Goal: Task Accomplishment & Management: Manage account settings

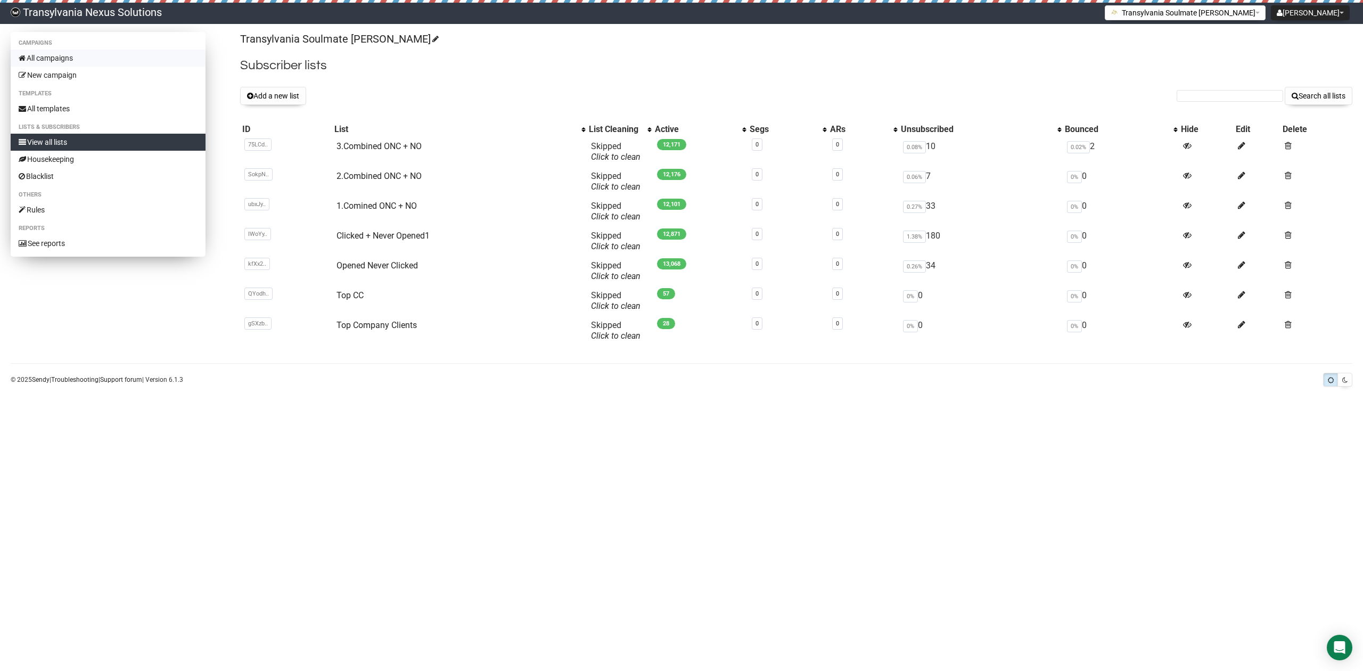
click at [86, 52] on link "All campaigns" at bounding box center [108, 58] width 195 height 17
click at [418, 488] on body "Transylvania Nexus Solutions Radu Petre Tarean Settings Logout Transylvania Sou…" at bounding box center [681, 335] width 1363 height 671
click at [369, 145] on link "3.Combined ONC + NO" at bounding box center [378, 146] width 85 height 10
click at [279, 101] on button "Add a new list" at bounding box center [273, 96] width 66 height 18
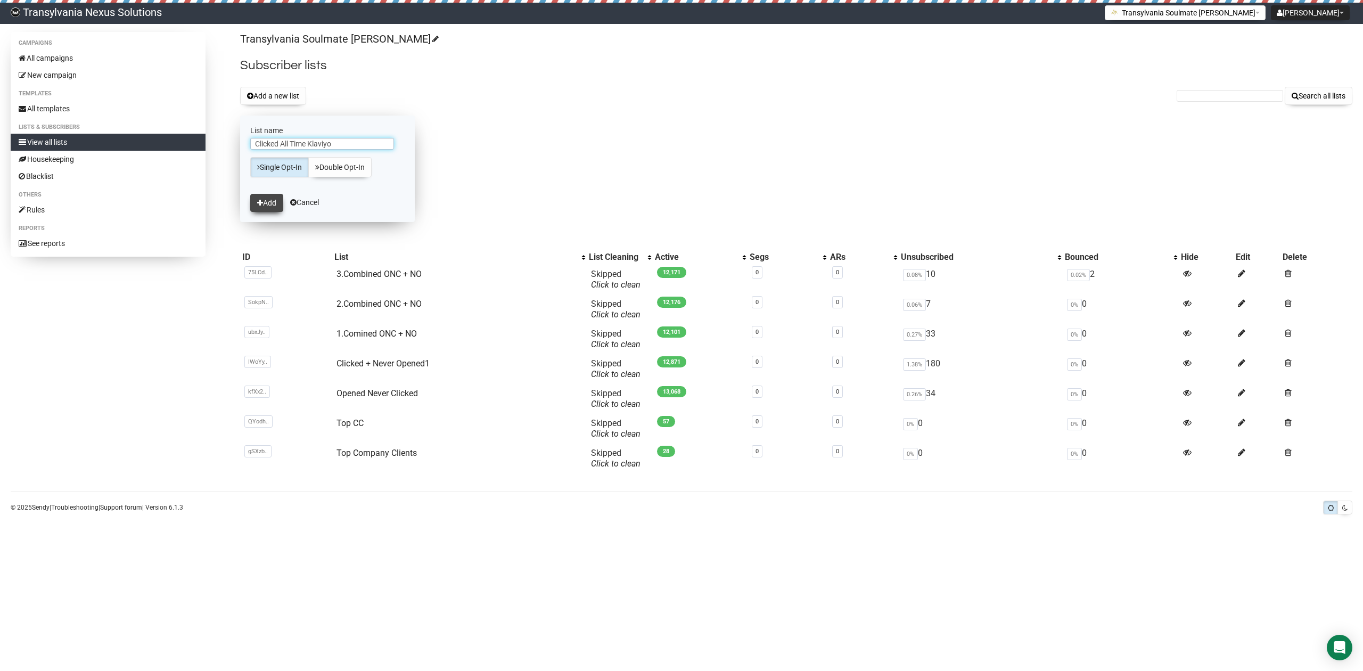
type input "Clicked All Time Klaviyo"
click at [261, 204] on icon "submit" at bounding box center [260, 202] width 6 height 7
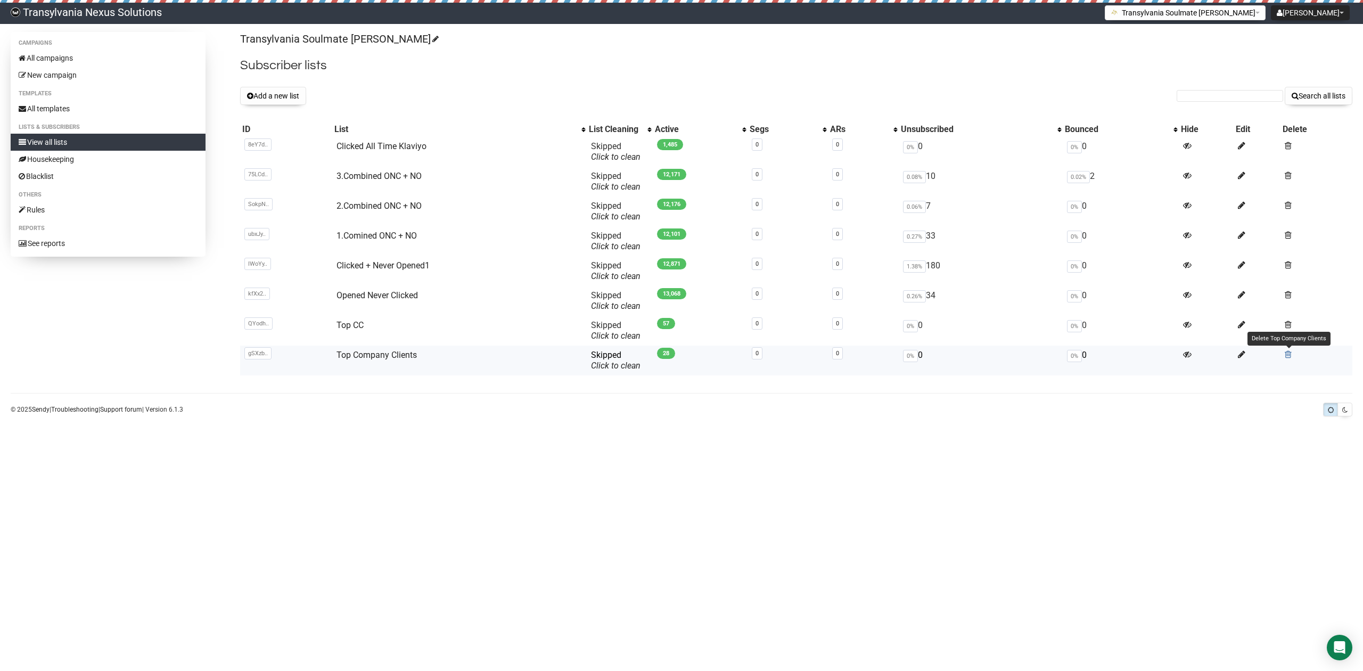
click at [1289, 356] on span at bounding box center [1288, 354] width 7 height 9
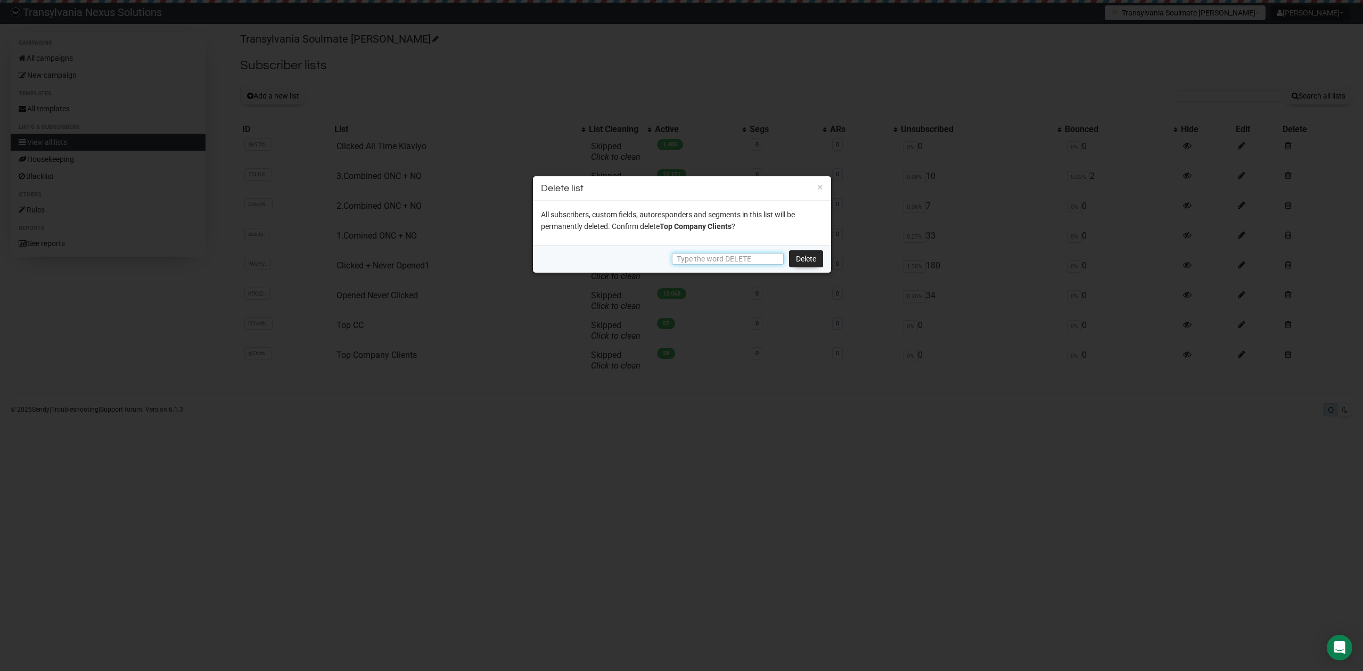
click at [733, 257] on input "text" at bounding box center [728, 259] width 112 height 12
type input "DELETE"
click at [812, 252] on link "Delete" at bounding box center [806, 258] width 34 height 17
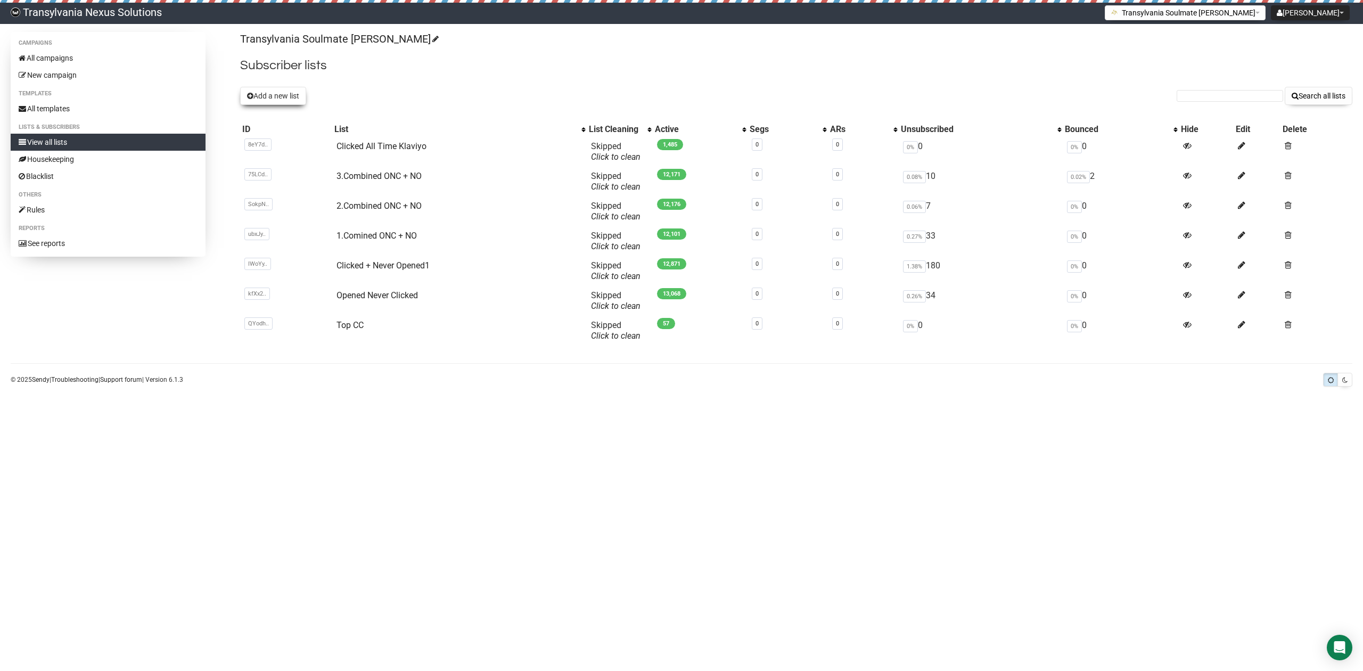
click at [289, 101] on button "Add a new list" at bounding box center [273, 96] width 66 height 18
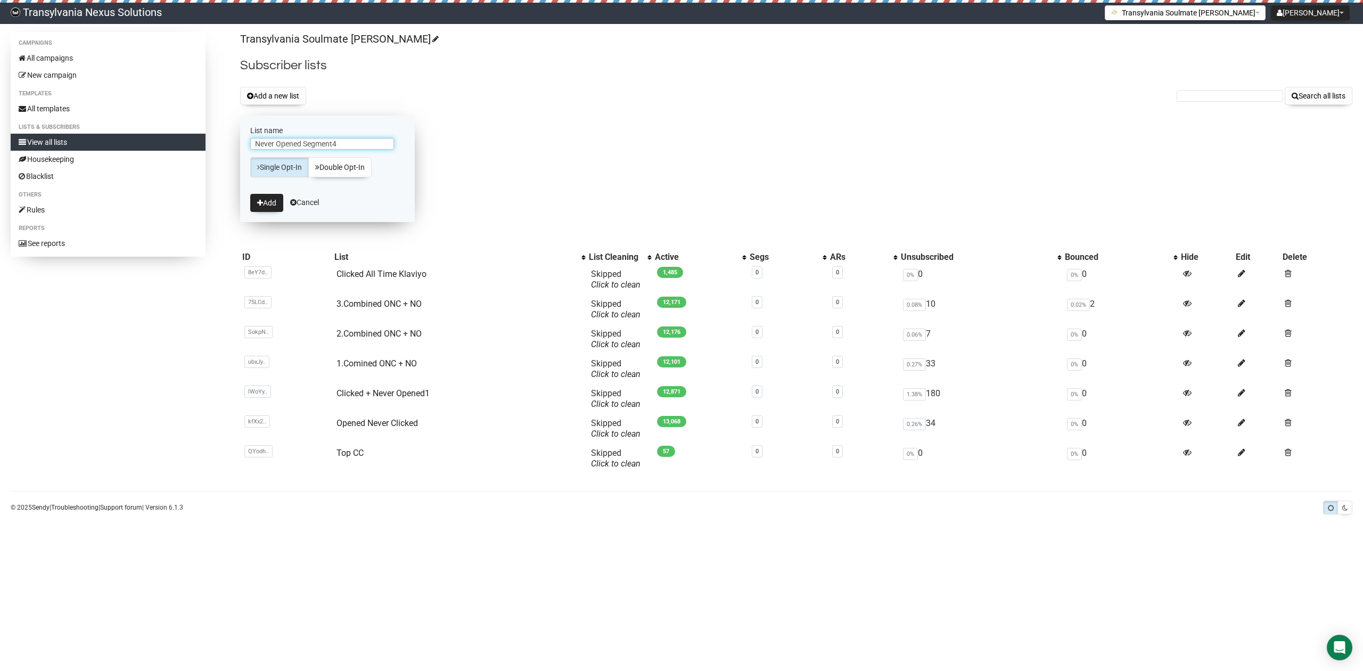
type input "Never Opened Segment4"
click at [281, 159] on link "Single Opt-In" at bounding box center [279, 167] width 59 height 20
click at [260, 209] on button "Add" at bounding box center [266, 203] width 33 height 18
